Goal: Entertainment & Leisure: Consume media (video, audio)

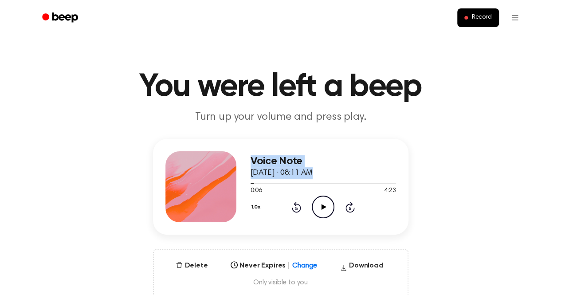
drag, startPoint x: 251, startPoint y: 183, endPoint x: 228, endPoint y: 187, distance: 23.4
click at [228, 187] on div "Voice Note [DATE] · 08:11 AM 0:06 4:23 Your browser does not support the [objec…" at bounding box center [280, 187] width 255 height 96
click at [320, 208] on icon "Play Audio" at bounding box center [323, 206] width 23 height 23
drag, startPoint x: 253, startPoint y: 181, endPoint x: 209, endPoint y: 184, distance: 44.4
click at [209, 184] on div "Voice Note [DATE] · 08:11 AM 0:10 4:23 Your browser does not support the [objec…" at bounding box center [280, 187] width 255 height 96
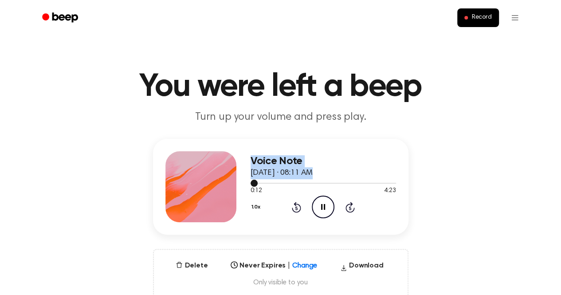
click at [253, 183] on span at bounding box center [253, 182] width 7 height 7
click at [253, 183] on div at bounding box center [322, 183] width 145 height 1
click at [297, 204] on icon at bounding box center [296, 207] width 9 height 11
click at [320, 206] on icon "Pause Audio" at bounding box center [323, 206] width 23 height 23
click at [329, 202] on icon "Play Audio" at bounding box center [323, 206] width 23 height 23
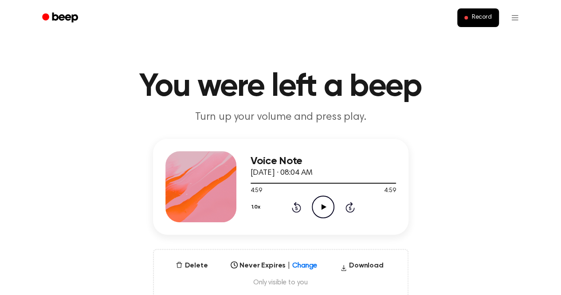
click at [294, 209] on icon "Rewind 5 seconds" at bounding box center [296, 207] width 10 height 12
click at [295, 206] on icon "Rewind 5 seconds" at bounding box center [296, 207] width 10 height 12
drag, startPoint x: 392, startPoint y: 183, endPoint x: 243, endPoint y: 205, distance: 150.5
click at [243, 205] on div "Voice Note September 26, 2025 · 08:04 AM 4:54 4:59 Your browser does not suppor…" at bounding box center [280, 187] width 255 height 96
click at [337, 181] on div at bounding box center [322, 182] width 145 height 7
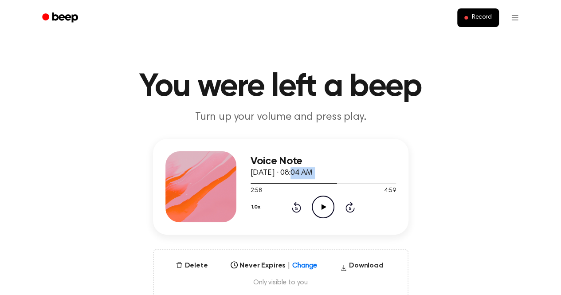
drag, startPoint x: 337, startPoint y: 181, endPoint x: 299, endPoint y: 179, distance: 37.8
click at [299, 179] on div "Voice Note September 26, 2025 · 08:04 AM 2:58 4:59 Your browser does not suppor…" at bounding box center [322, 186] width 145 height 71
click at [298, 180] on div at bounding box center [322, 182] width 145 height 7
click at [252, 181] on div at bounding box center [322, 182] width 145 height 7
click at [294, 205] on icon "Rewind 5 seconds" at bounding box center [296, 207] width 10 height 12
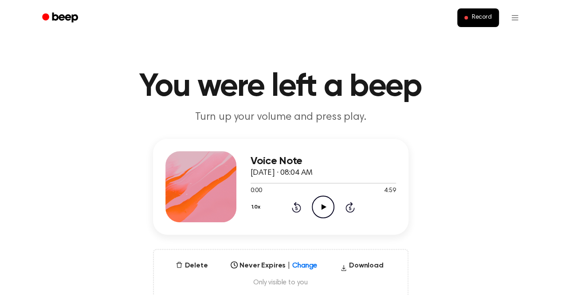
click at [326, 206] on icon "Play Audio" at bounding box center [323, 206] width 23 height 23
click at [326, 206] on icon "Pause Audio" at bounding box center [323, 206] width 23 height 23
click at [326, 206] on icon "Play Audio" at bounding box center [323, 206] width 23 height 23
